Goal: Task Accomplishment & Management: Manage account settings

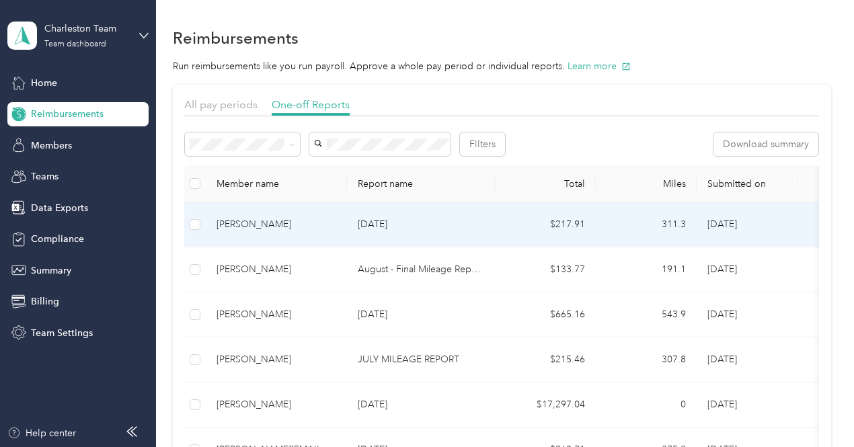
scroll to position [12, 0]
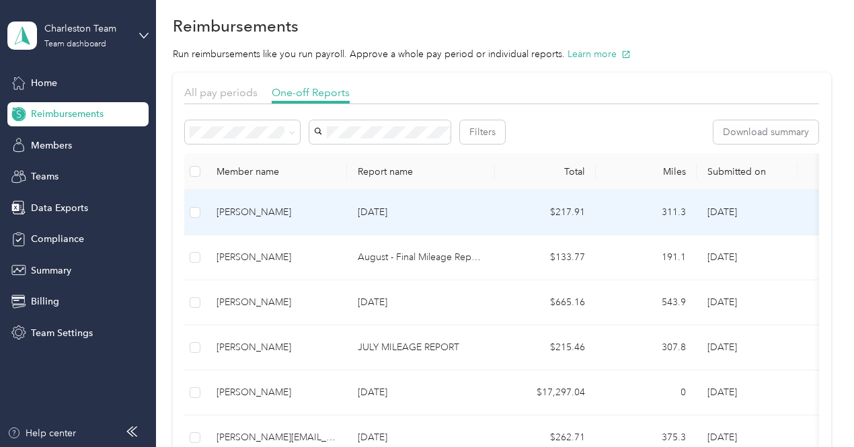
click at [490, 211] on td "[DATE]" at bounding box center [421, 212] width 148 height 45
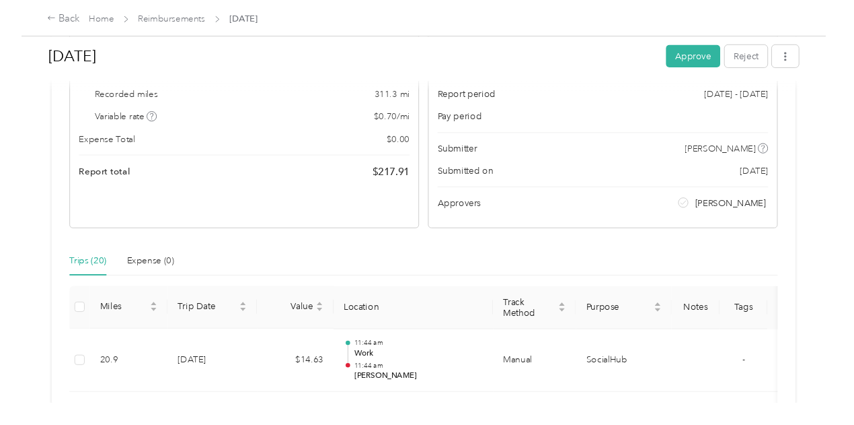
scroll to position [129, 0]
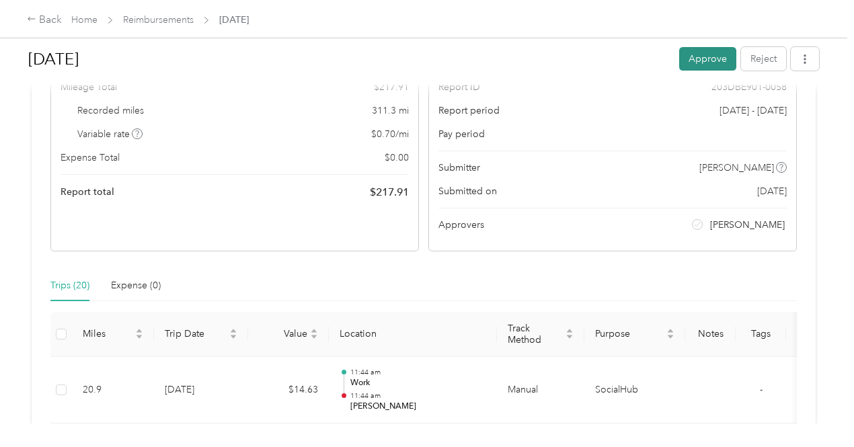
click at [686, 59] on button "Approve" at bounding box center [708, 59] width 57 height 24
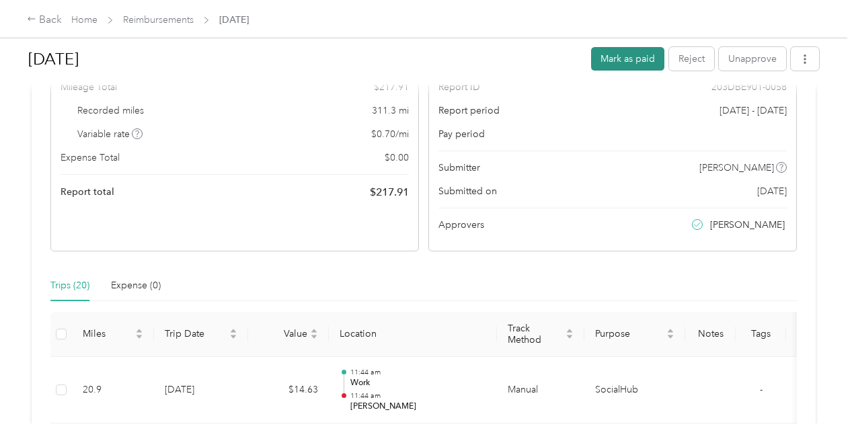
click at [621, 58] on button "Mark as paid" at bounding box center [627, 59] width 73 height 24
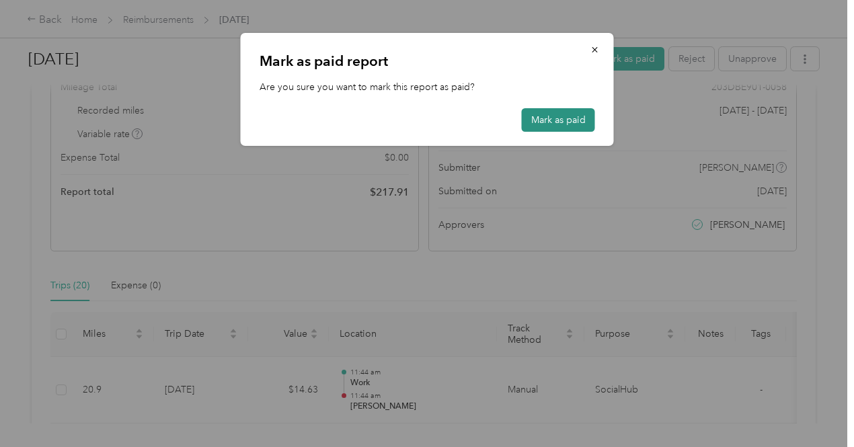
click at [548, 120] on button "Mark as paid" at bounding box center [558, 120] width 73 height 24
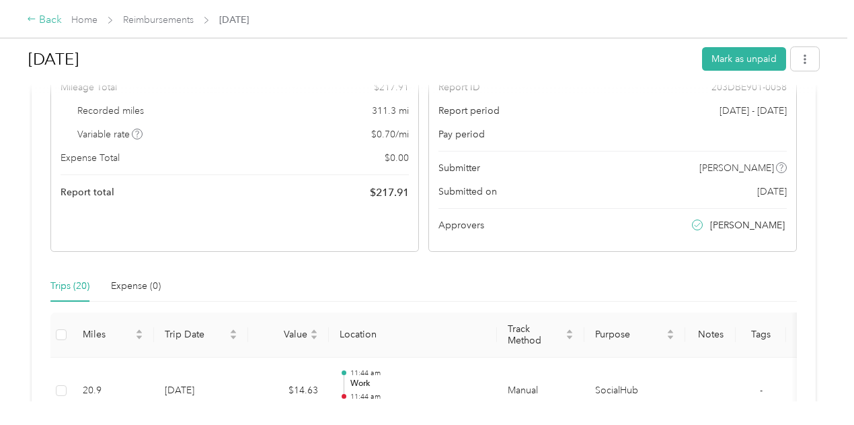
click at [44, 24] on div "Back" at bounding box center [44, 20] width 35 height 16
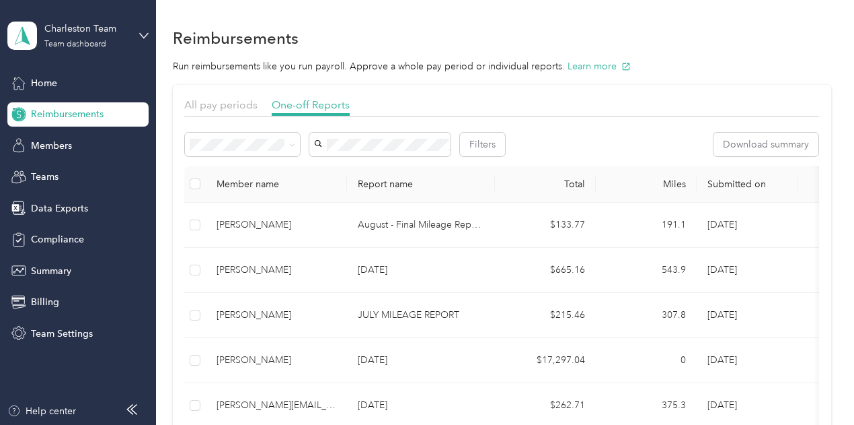
click at [249, 190] on span "Needs approval" at bounding box center [229, 191] width 69 height 11
